Goal: Communication & Community: Answer question/provide support

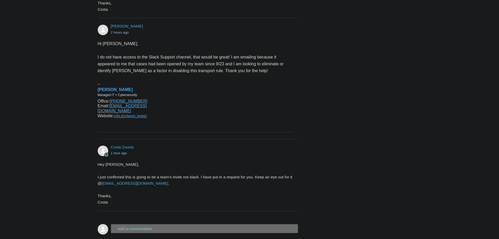
scroll to position [405, 0]
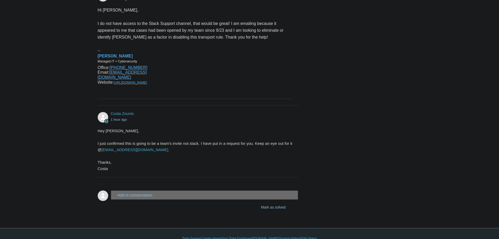
click at [191, 182] on form "Add to conversation CC Add emails Drag files here or click to add a file [PERSO…" at bounding box center [198, 197] width 201 height 30
click at [131, 190] on button "Add to conversation" at bounding box center [205, 194] width 188 height 9
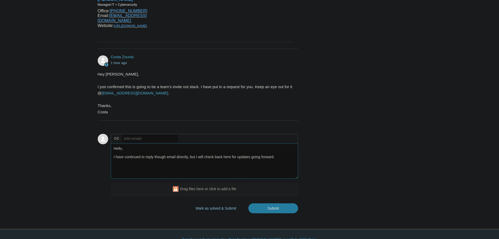
scroll to position [462, 0]
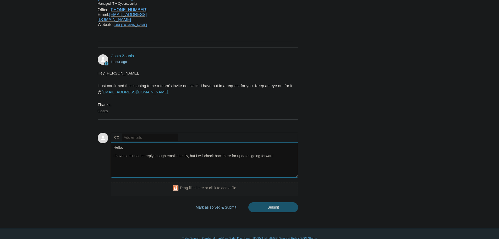
type textarea "Hello, I have continued to reply though email directly, but I will check back h…"
click at [279, 202] on input "Submit" at bounding box center [273, 207] width 50 height 10
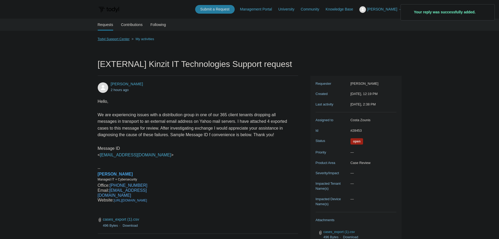
click at [111, 39] on link "Todyl Support Center" at bounding box center [114, 39] width 32 height 4
click at [118, 8] on img at bounding box center [109, 10] width 22 height 10
click at [115, 9] on img at bounding box center [109, 10] width 22 height 10
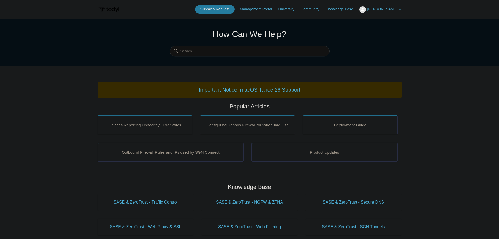
click at [396, 11] on span "[PERSON_NAME]" at bounding box center [384, 9] width 34 height 4
click at [387, 21] on link "My Support Requests" at bounding box center [385, 20] width 51 height 9
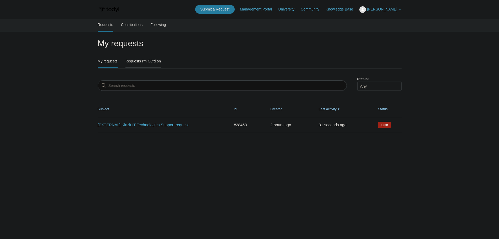
click at [148, 59] on link "Requests I'm CC'd on" at bounding box center [142, 60] width 35 height 11
click at [134, 125] on link "[EXTERNAL] [PERSON_NAME] Contacts" at bounding box center [160, 125] width 124 height 6
click at [109, 60] on link "My requests" at bounding box center [108, 60] width 20 height 11
drag, startPoint x: 99, startPoint y: 0, endPoint x: 332, endPoint y: 168, distance: 287.0
click at [332, 168] on main "Requests Contributions Following My requests My requests Requests I'm CC'd on S…" at bounding box center [249, 126] width 499 height 215
